Goal: Task Accomplishment & Management: Use online tool/utility

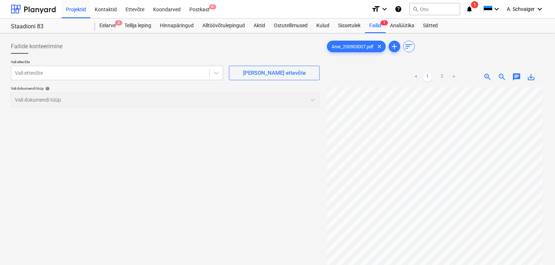
scroll to position [66, 0]
click at [378, 26] on div "Failid 1" at bounding box center [375, 25] width 21 height 15
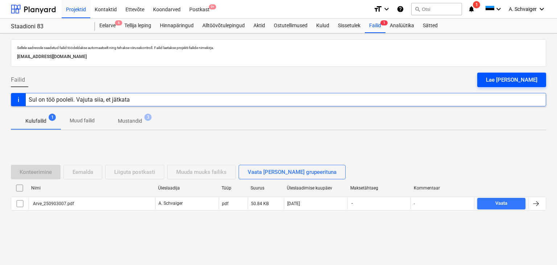
click at [511, 80] on div "Lae [PERSON_NAME]" at bounding box center [512, 79] width 52 height 9
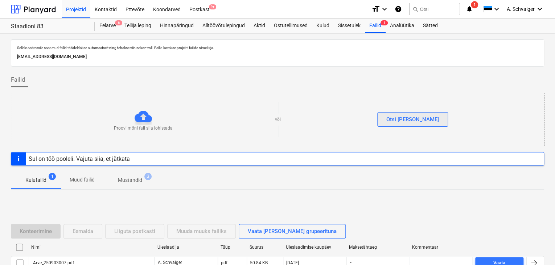
click at [421, 119] on div "Otsi [PERSON_NAME]" at bounding box center [412, 119] width 53 height 9
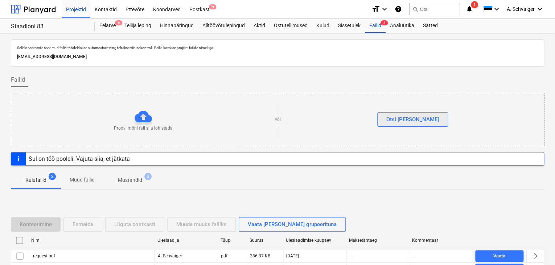
click at [408, 118] on div "Otsi [PERSON_NAME]" at bounding box center [412, 119] width 53 height 9
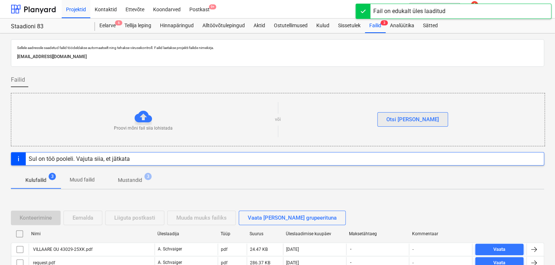
click at [417, 121] on div "Otsi [PERSON_NAME]" at bounding box center [412, 119] width 53 height 9
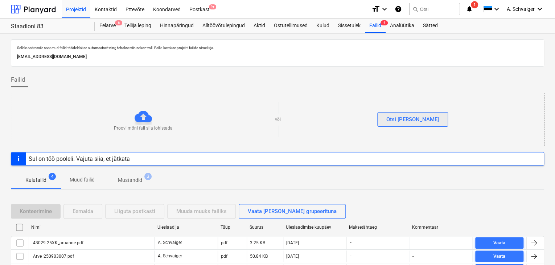
click at [417, 117] on div "Otsi [PERSON_NAME]" at bounding box center [412, 119] width 53 height 9
click at [415, 118] on div "Otsi [PERSON_NAME]" at bounding box center [412, 119] width 53 height 9
click at [403, 121] on div "Otsi [PERSON_NAME]" at bounding box center [412, 119] width 53 height 9
click at [410, 120] on div "Otsi [PERSON_NAME]" at bounding box center [412, 119] width 53 height 9
click at [418, 121] on div "Otsi [PERSON_NAME]" at bounding box center [412, 119] width 53 height 9
